Goal: Information Seeking & Learning: Learn about a topic

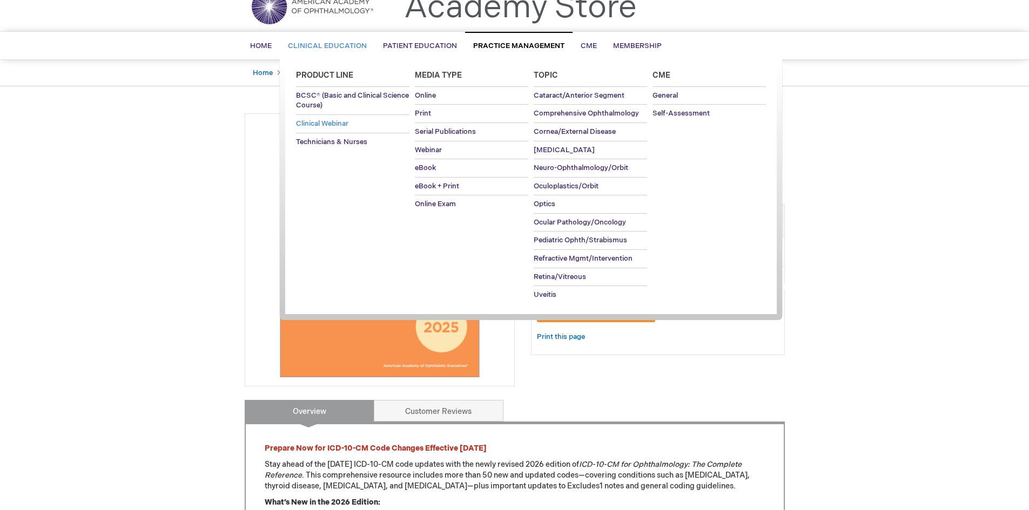
click at [345, 119] on span "Clinical Webinar" at bounding box center [322, 123] width 52 height 9
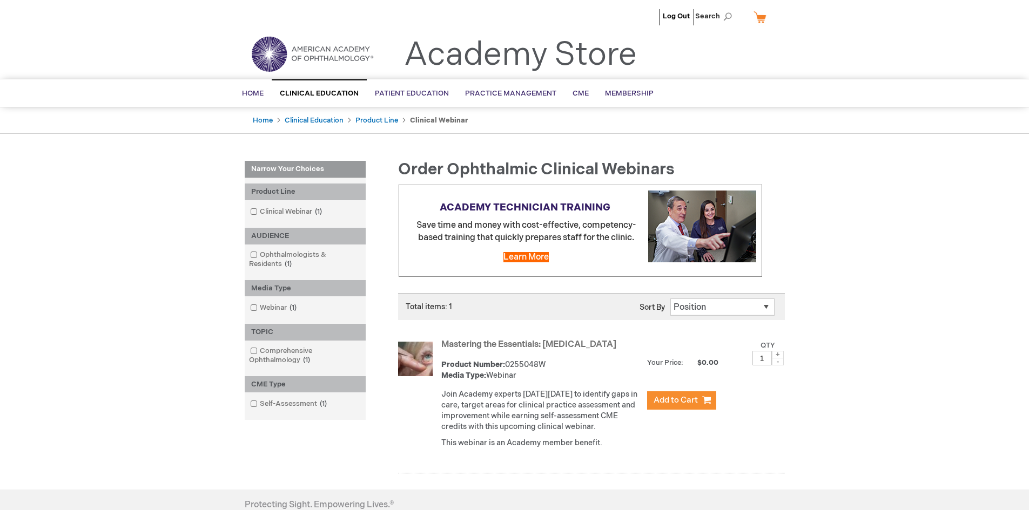
click at [561, 342] on link "Mastering the Essentials: Oculoplastics" at bounding box center [528, 345] width 175 height 10
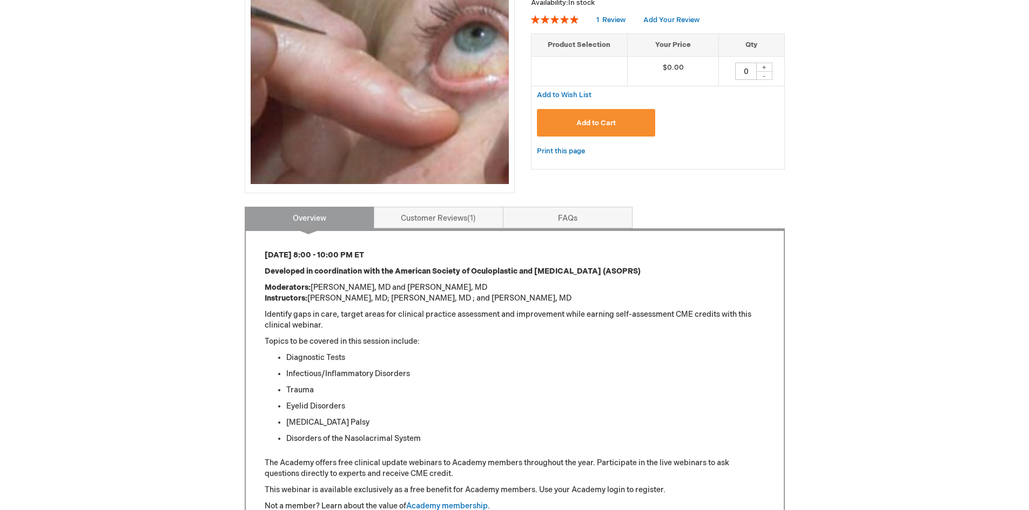
scroll to position [246, 0]
